Goal: Navigation & Orientation: Understand site structure

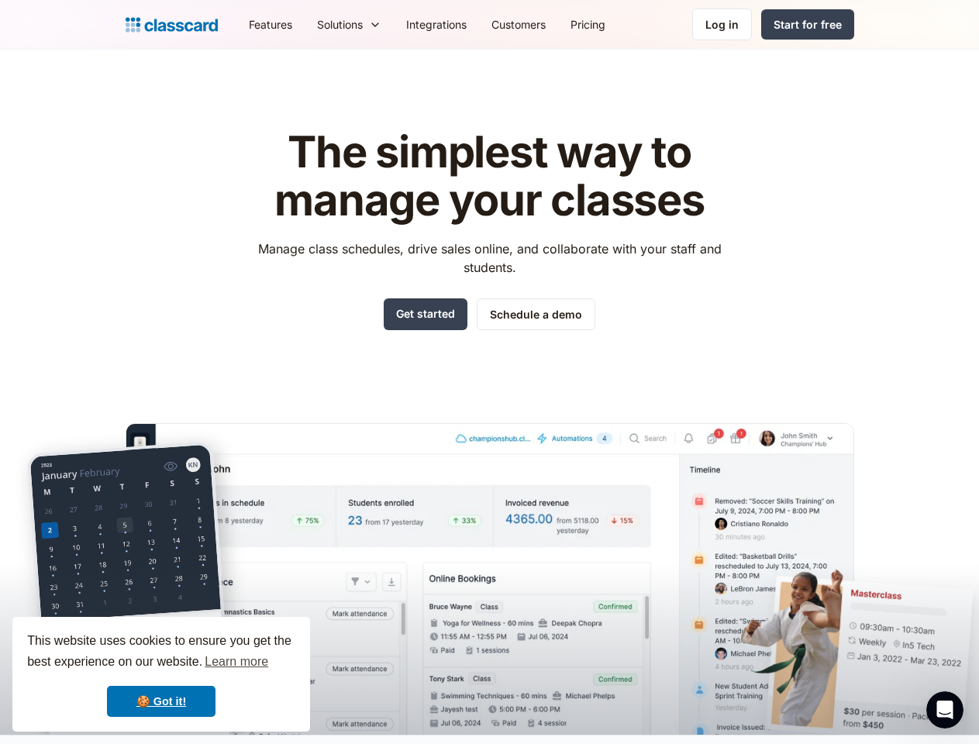
click at [489, 372] on div "The simplest way to manage your classes Manage class schedules, drive sales onl…" at bounding box center [490, 419] width 729 height 631
click at [161, 674] on div "This website uses cookies to ensure you get the best experience on our website.…" at bounding box center [161, 674] width 298 height 115
click at [545, 24] on nav "Features Resources Blog The latest industry news, updates and info. Customer st…" at bounding box center [545, 24] width 618 height 35
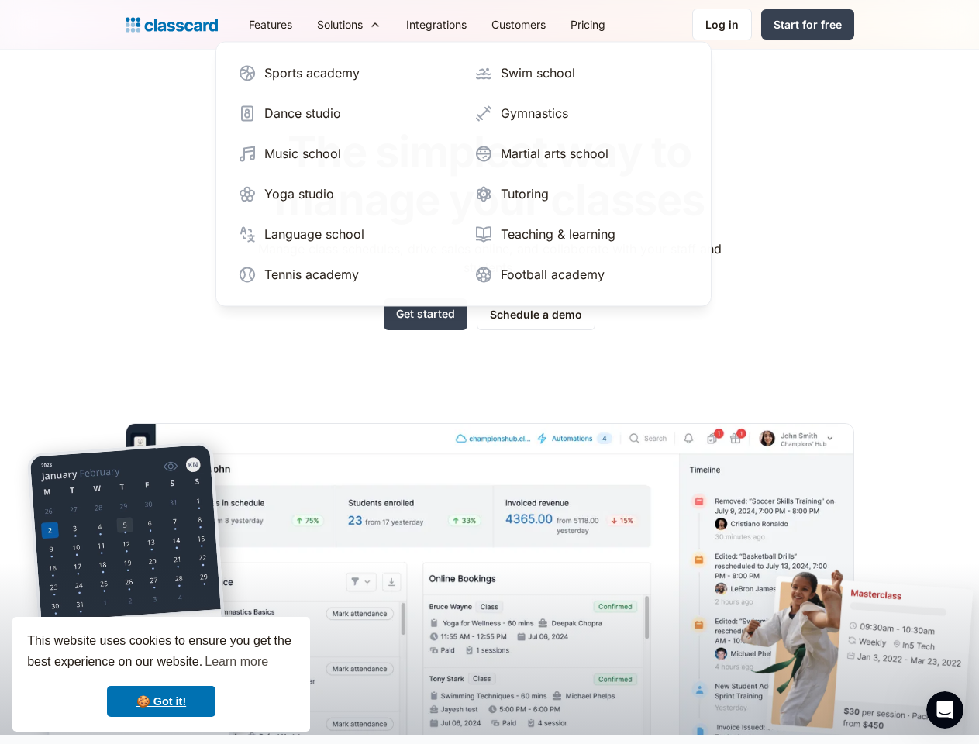
click at [317, 24] on div "Solutions" at bounding box center [340, 24] width 46 height 16
click at [945, 710] on icon "Open Intercom Messenger" at bounding box center [946, 711] width 26 height 26
